Goal: Browse casually

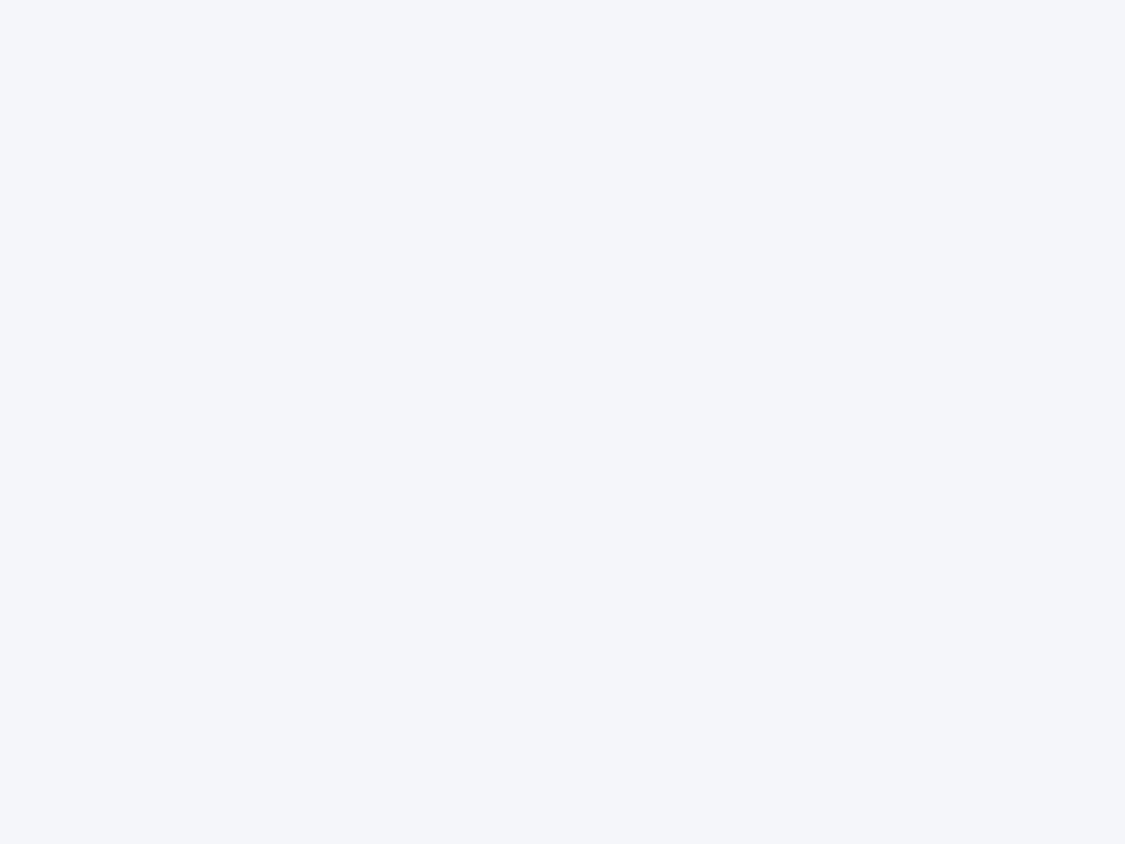
click at [563, 422] on div at bounding box center [562, 422] width 1125 height 844
